Goal: Task Accomplishment & Management: Complete application form

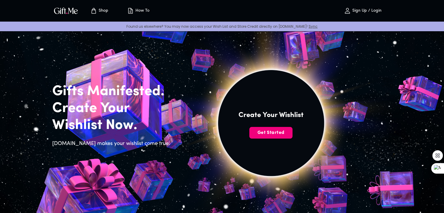
click at [265, 132] on span "Get Started" at bounding box center [271, 133] width 43 height 6
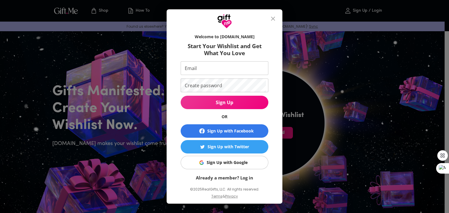
click at [204, 66] on input "Email" at bounding box center [223, 68] width 85 height 14
type input "[EMAIL_ADDRESS][DOMAIN_NAME]"
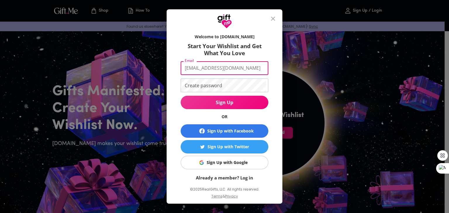
click at [203, 104] on span "Sign Up" at bounding box center [225, 102] width 88 height 6
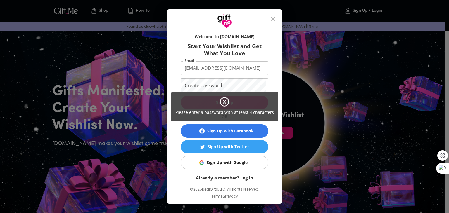
click at [203, 102] on div "Please enter a password with at least 4 characters" at bounding box center [224, 106] width 107 height 29
click at [399, 149] on div "Please enter a password with at least 4 characters" at bounding box center [224, 106] width 449 height 213
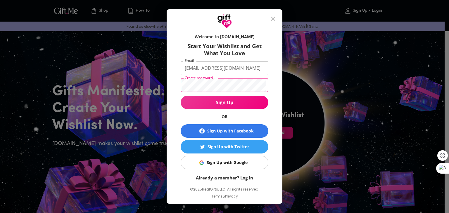
click at [229, 108] on button "Sign Up" at bounding box center [225, 102] width 88 height 13
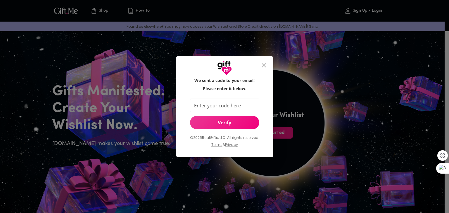
click at [231, 105] on input "Enter your code here" at bounding box center [223, 106] width 67 height 14
paste input "647189"
type input "647189"
click at [240, 126] on button "Verify" at bounding box center [224, 122] width 69 height 13
click at [234, 120] on span "Verify" at bounding box center [224, 123] width 69 height 6
